Goal: Task Accomplishment & Management: Complete application form

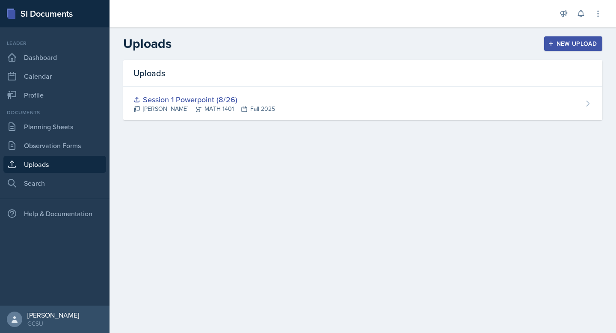
click at [346, 40] on div "New Upload" at bounding box center [574, 43] width 48 height 7
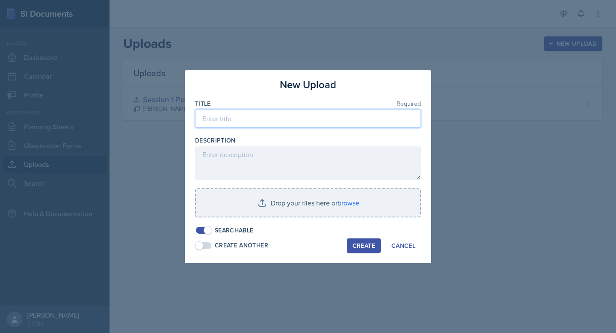
click at [309, 116] on input at bounding box center [308, 119] width 226 height 18
type input "Session 2 Powerpoint 8/29"
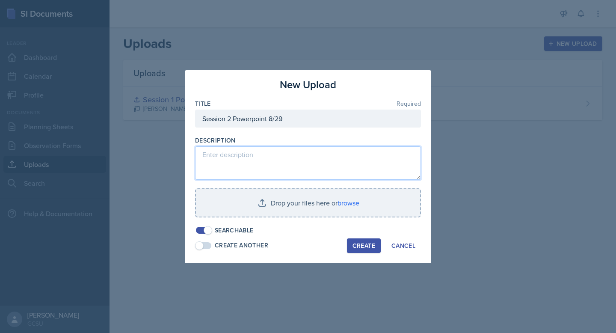
click at [321, 148] on textarea at bounding box center [308, 162] width 226 height 33
type textarea "Section 2.3 & 2.4 Jeopardy"
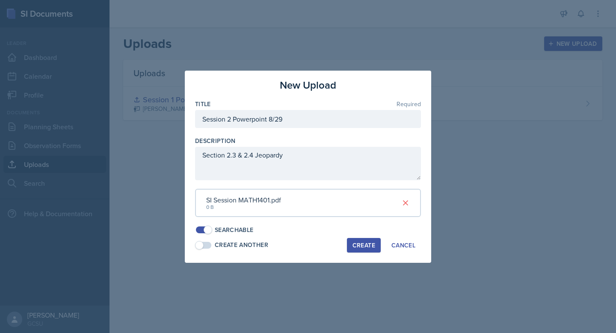
click at [346, 242] on div "Create" at bounding box center [364, 245] width 23 height 7
click at [346, 201] on icon at bounding box center [406, 203] width 4 height 4
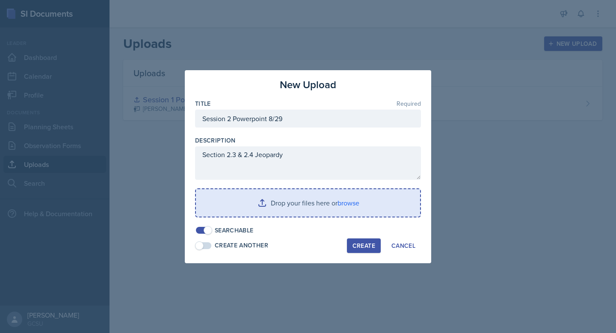
click at [335, 201] on input "file" at bounding box center [308, 202] width 224 height 27
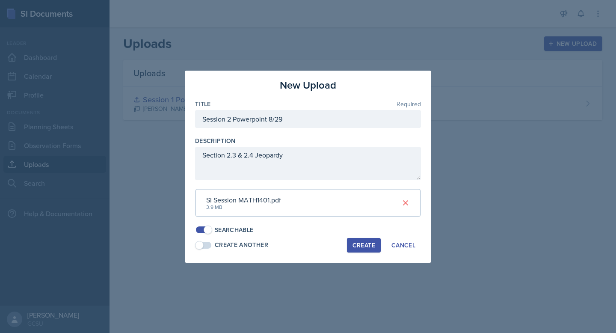
click at [346, 242] on div "Create" at bounding box center [364, 245] width 23 height 7
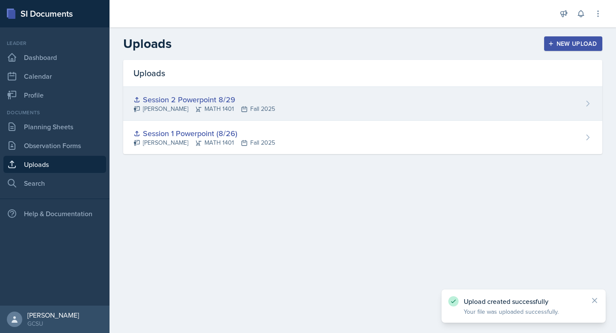
click at [303, 102] on div "Session 2 Powerpoint 8/29 [PERSON_NAME] MATH 1401 Fall 2025" at bounding box center [362, 104] width 479 height 34
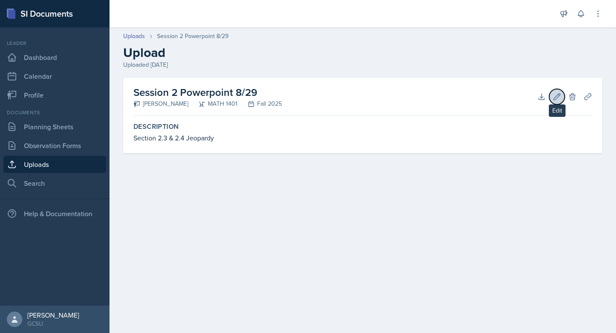
click at [346, 96] on icon at bounding box center [557, 96] width 6 height 6
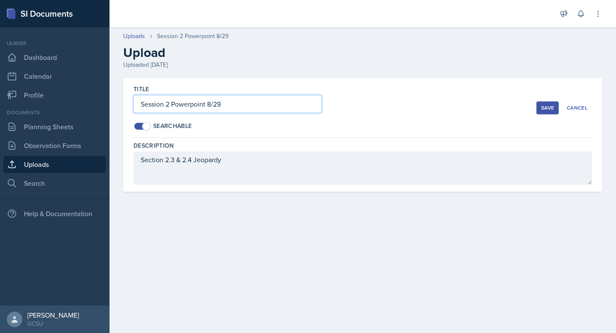
click at [208, 107] on input "Session 2 Powerpoint 8/29" at bounding box center [228, 104] width 188 height 18
click at [257, 104] on input "Session 2 Powerpoint (8/29" at bounding box center [228, 104] width 188 height 18
type input "Session 2 Powerpoint (8/29)"
click at [346, 113] on button "Save" at bounding box center [548, 107] width 22 height 13
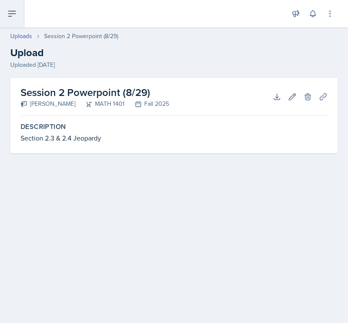
click at [10, 13] on icon at bounding box center [12, 14] width 10 height 10
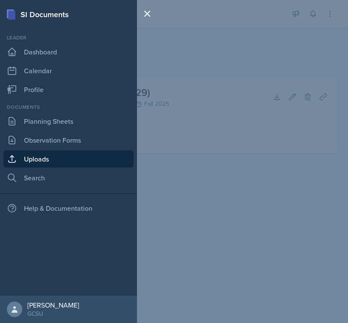
click at [57, 108] on div "Documents" at bounding box center [68, 107] width 130 height 8
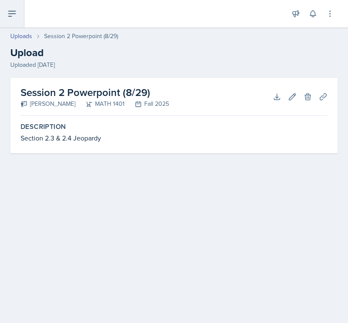
click at [7, 12] on icon at bounding box center [12, 14] width 10 height 10
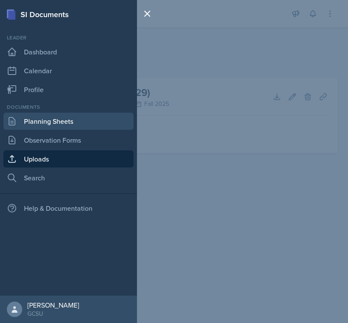
click at [51, 116] on link "Planning Sheets" at bounding box center [68, 121] width 130 height 17
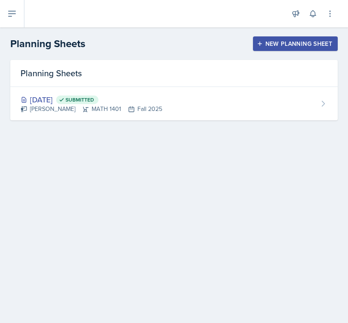
click at [277, 41] on div "New Planning Sheet" at bounding box center [296, 43] width 74 height 7
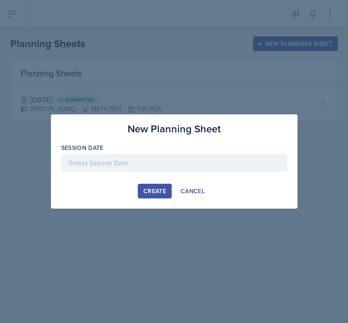
click at [145, 161] on div at bounding box center [174, 163] width 226 height 18
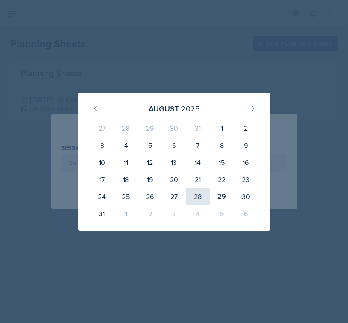
click at [197, 194] on div "28" at bounding box center [198, 196] width 24 height 17
type input "[DATE]"
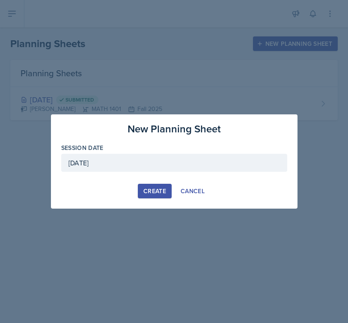
click at [154, 187] on div "Create" at bounding box center [154, 190] width 23 height 7
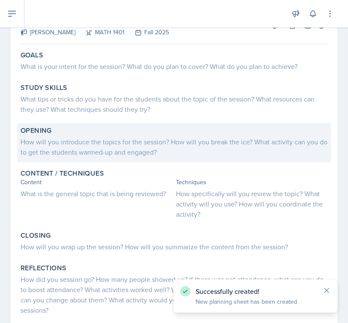
scroll to position [63, 0]
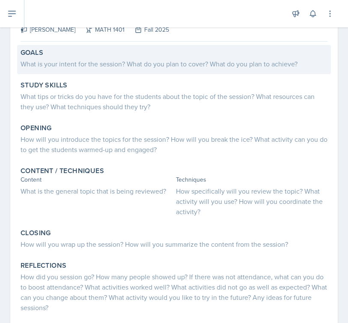
click at [87, 59] on div "What is your intent for the session? What do you plan to cover? What do you pla…" at bounding box center [174, 64] width 307 height 10
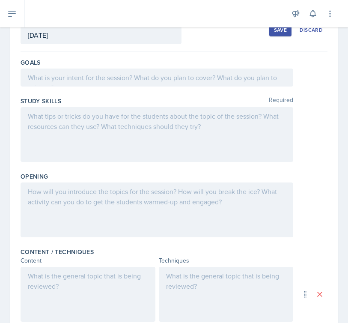
click at [107, 78] on p at bounding box center [157, 77] width 258 height 10
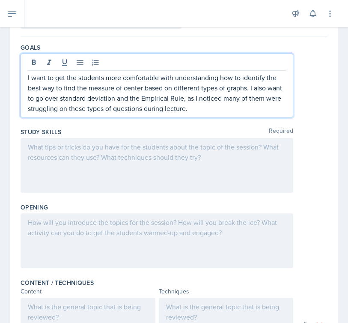
click at [127, 158] on div at bounding box center [157, 165] width 273 height 55
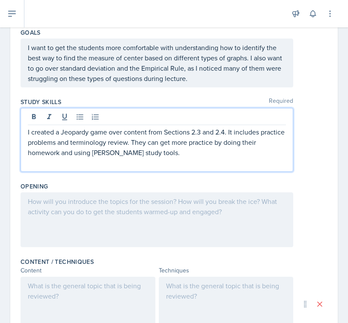
click at [77, 204] on div at bounding box center [157, 219] width 273 height 55
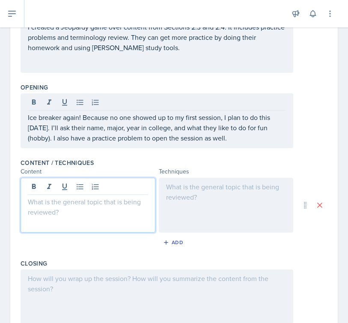
scroll to position [193, 0]
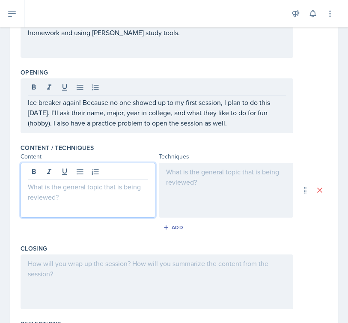
click at [64, 189] on p at bounding box center [88, 186] width 120 height 10
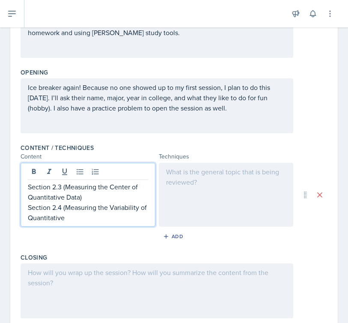
click at [184, 176] on div at bounding box center [226, 195] width 135 height 64
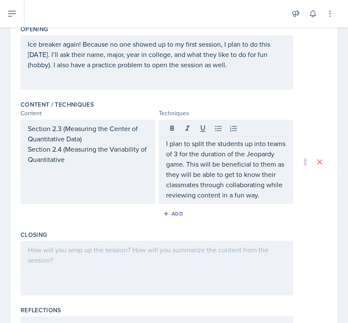
scroll to position [238, 0]
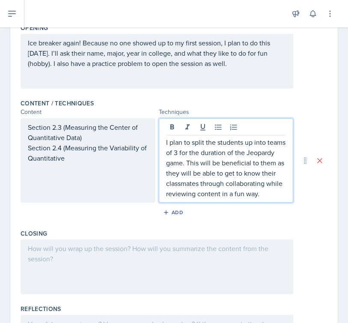
click at [265, 195] on p "I plan to split the students up into teams of 3 for the duration of the Jeopard…" at bounding box center [226, 168] width 120 height 62
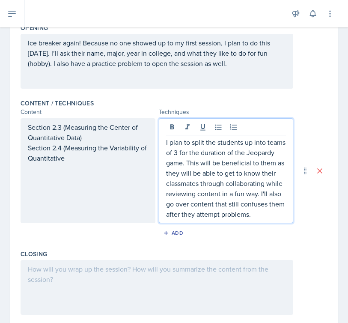
click at [108, 274] on div at bounding box center [157, 287] width 273 height 55
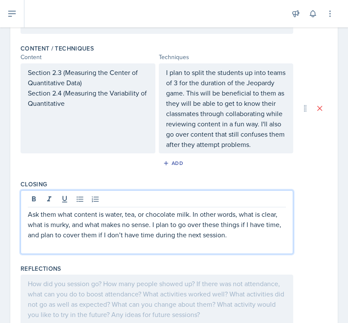
scroll to position [333, 0]
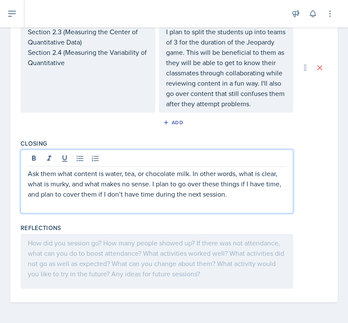
click at [101, 266] on div at bounding box center [157, 261] width 273 height 55
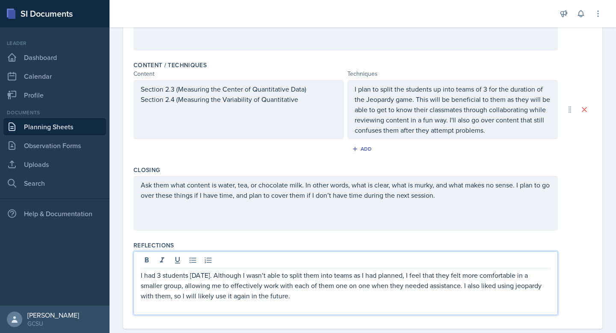
scroll to position [282, 0]
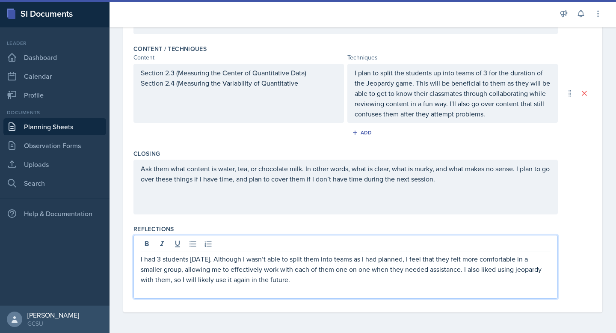
click at [346, 259] on p "I had 3 students [DATE]. Although I wasn’t able to split them into teams as I h…" at bounding box center [346, 269] width 410 height 31
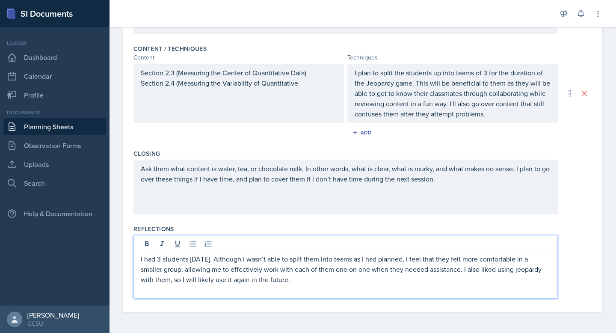
click at [346, 261] on p "I had 3 students [DATE]. Although I wasn’t able to split them into teams as I h…" at bounding box center [346, 269] width 410 height 31
click at [346, 279] on p "I had 3 students [DATE]. Although I wasn’t able to split them into teams as I h…" at bounding box center [346, 269] width 410 height 31
click at [346, 287] on p at bounding box center [346, 290] width 410 height 10
click at [346, 282] on p "I had 3 students [DATE]. Although I wasn’t able to split them into teams as I h…" at bounding box center [346, 269] width 410 height 31
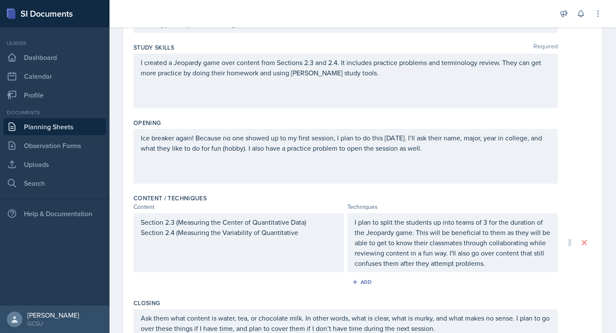
scroll to position [0, 0]
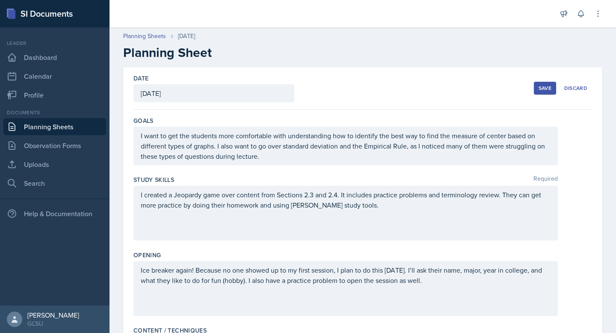
click at [346, 83] on button "Save" at bounding box center [545, 88] width 22 height 13
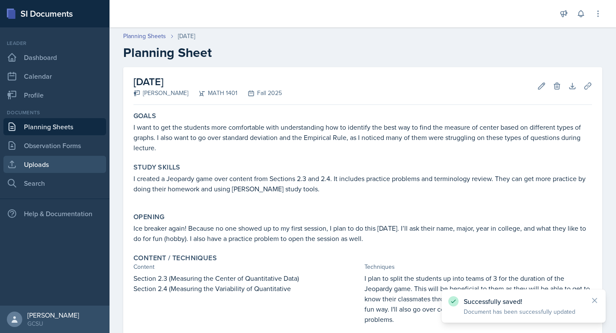
click at [42, 165] on link "Uploads" at bounding box center [54, 164] width 103 height 17
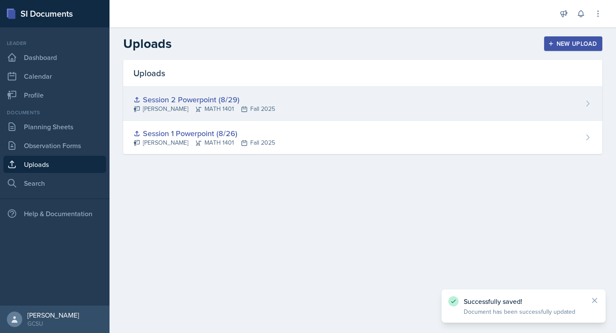
click at [346, 107] on div "Session 2 Powerpoint (8/29) [PERSON_NAME] MATH 1401 Fall 2025" at bounding box center [362, 104] width 479 height 34
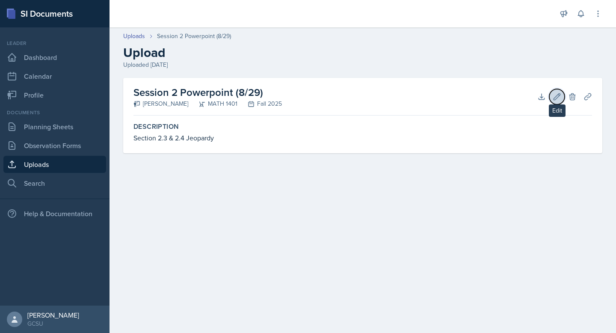
click at [346, 100] on icon at bounding box center [557, 96] width 9 height 9
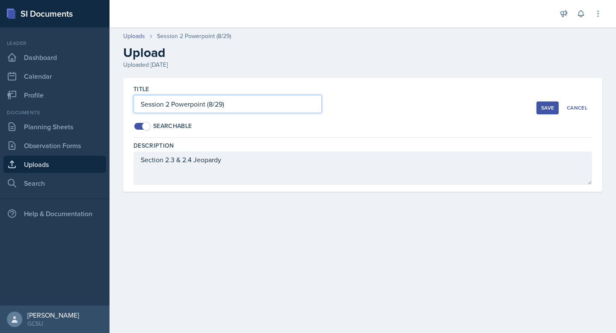
click at [222, 103] on input "Session 2 Powerpoint (8/29)" at bounding box center [228, 104] width 188 height 18
type input "Session 2 Powerpoint (8/28)"
click at [346, 97] on div "Title Session 2 Powerpoint (8/28) Searchable Save Cancel" at bounding box center [363, 108] width 459 height 60
click at [346, 106] on div "Save" at bounding box center [547, 107] width 13 height 7
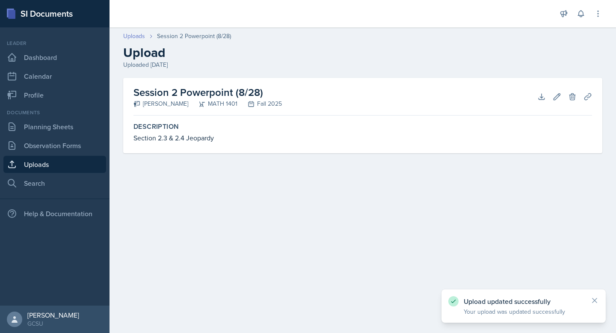
click at [138, 38] on link "Uploads" at bounding box center [134, 36] width 22 height 9
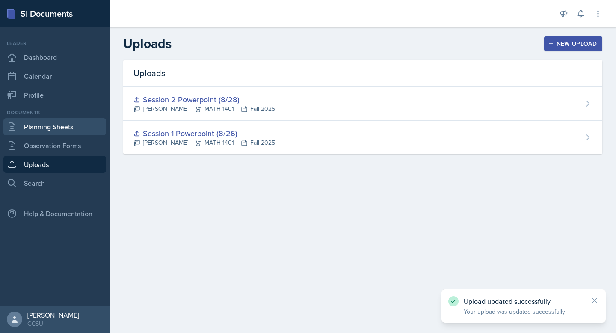
click at [44, 131] on link "Planning Sheets" at bounding box center [54, 126] width 103 height 17
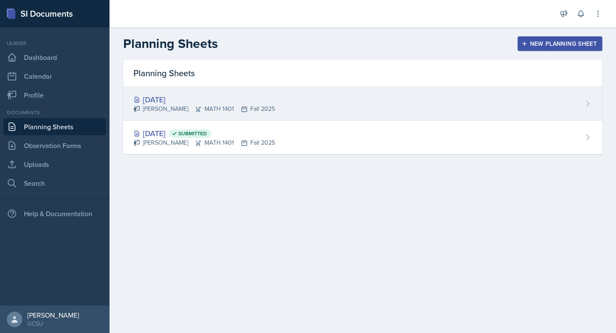
click at [239, 99] on div "[DATE]" at bounding box center [205, 100] width 142 height 12
